Goal: Task Accomplishment & Management: Manage account settings

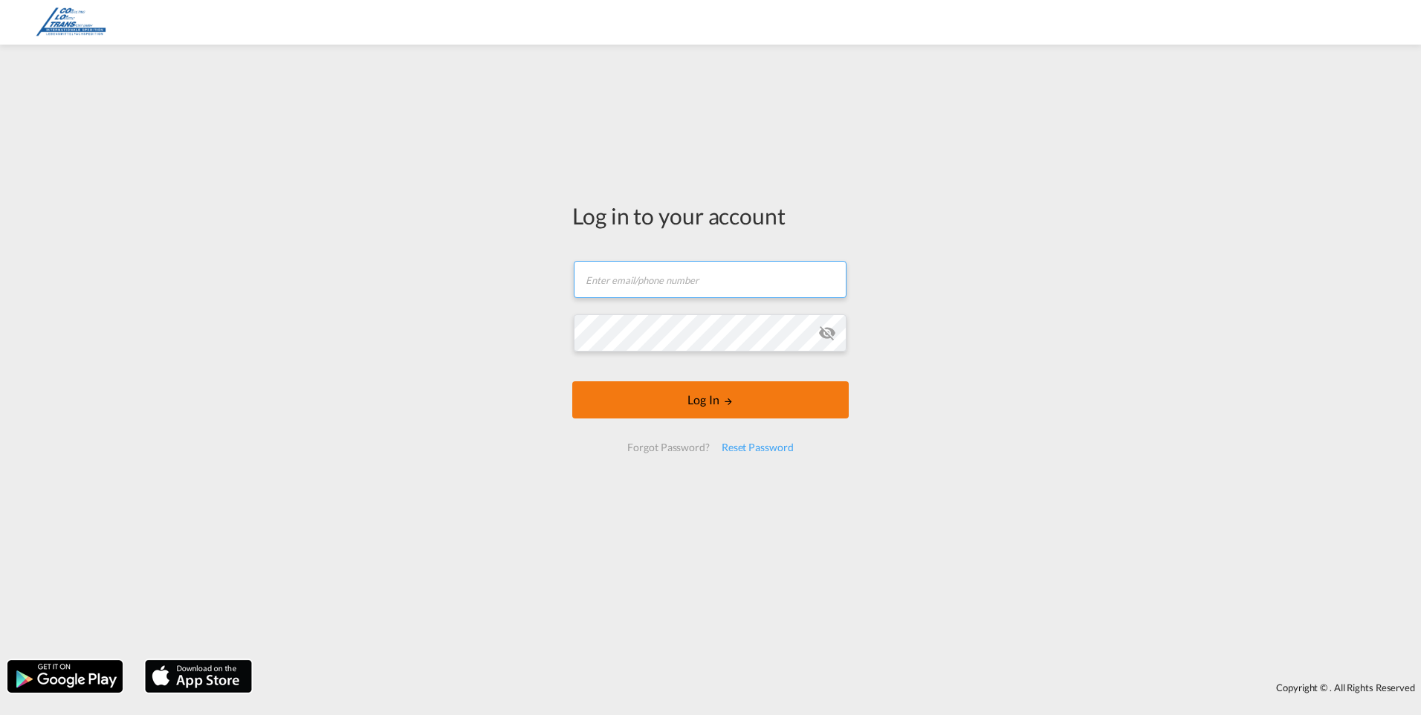
type input "[EMAIL_ADDRESS][DOMAIN_NAME]"
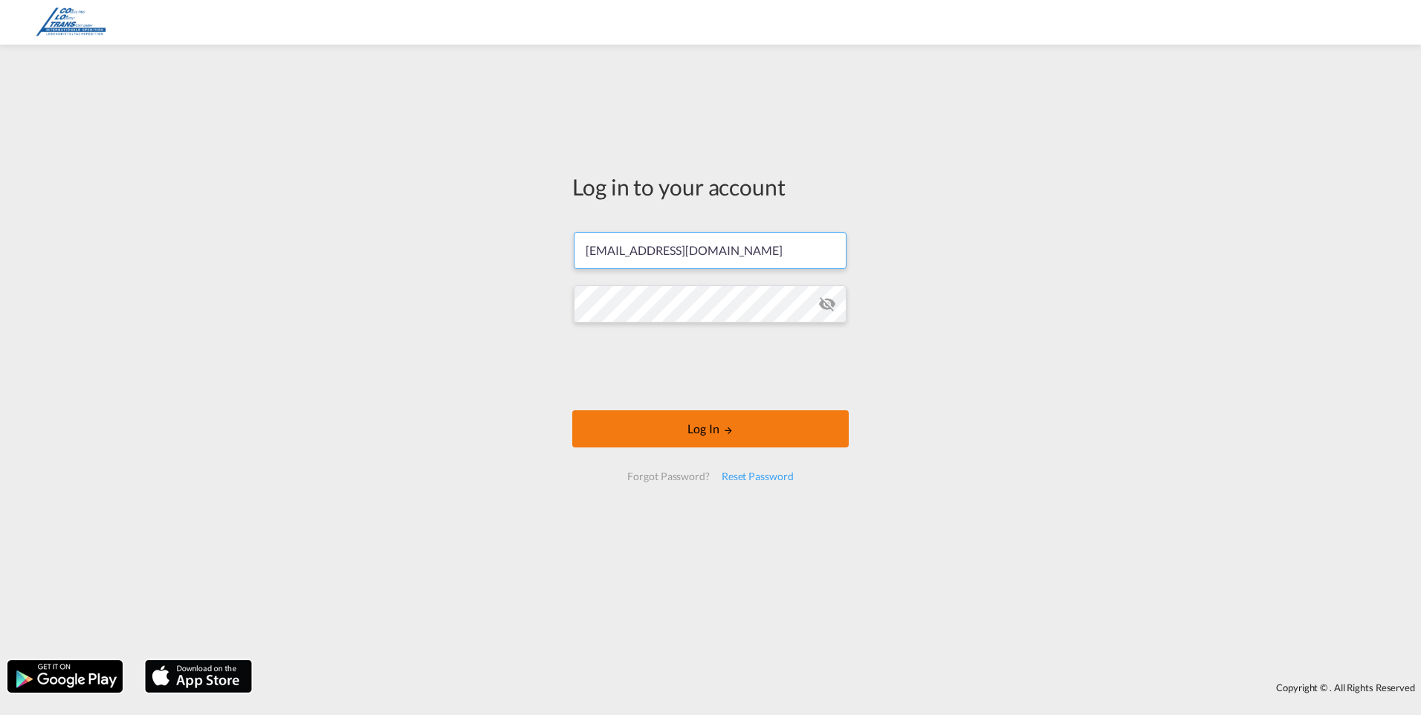
click at [708, 403] on form "[EMAIL_ADDRESS][DOMAIN_NAME] Log In Forgot Password? Reset Password" at bounding box center [710, 356] width 276 height 279
click at [710, 429] on button "Log In" at bounding box center [710, 428] width 276 height 37
click at [572, 410] on button "Log In" at bounding box center [710, 428] width 276 height 37
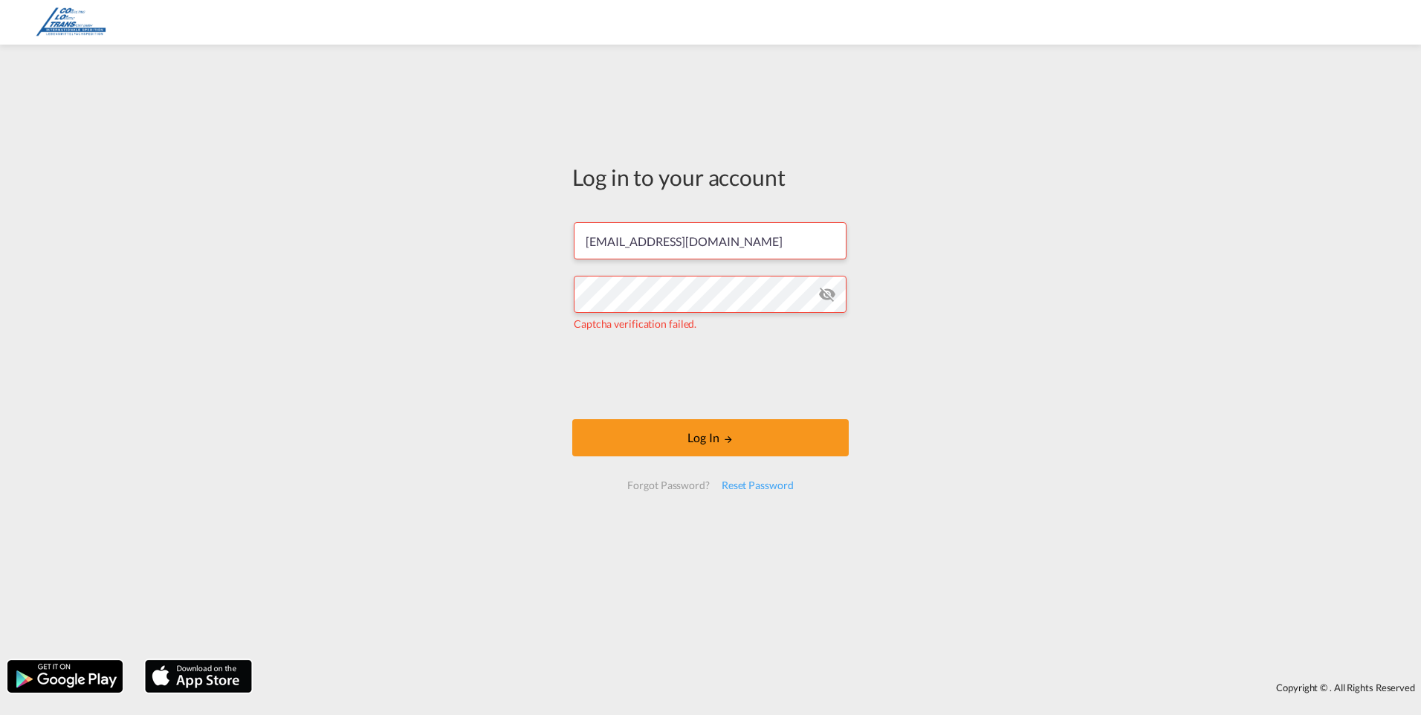
click at [965, 394] on div "Log in to your account [EMAIL_ADDRESS][DOMAIN_NAME] Captcha verification failed…" at bounding box center [710, 352] width 1421 height 600
click at [710, 437] on button "Log In" at bounding box center [710, 437] width 276 height 37
